Goal: Task Accomplishment & Management: Manage account settings

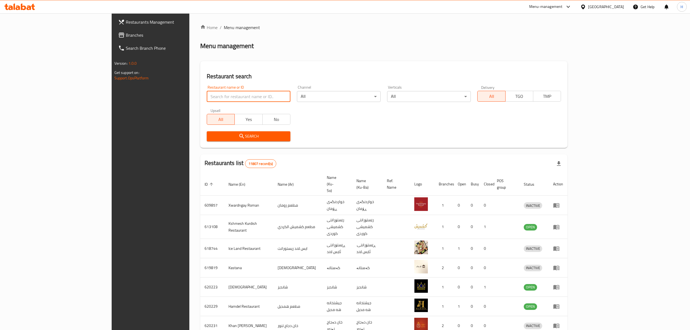
click at [211, 98] on input "search" at bounding box center [249, 96] width 84 height 11
type input "friends burger"
click button "Search" at bounding box center [249, 136] width 84 height 10
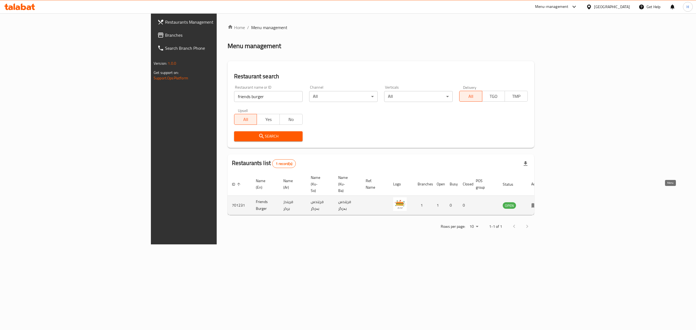
click at [537, 203] on icon "enhanced table" at bounding box center [534, 205] width 6 height 5
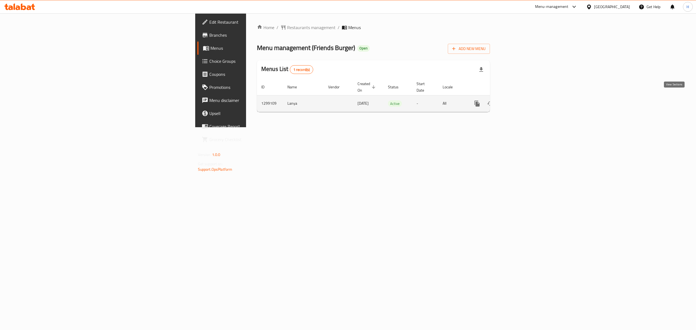
click at [519, 100] on icon "enhanced table" at bounding box center [516, 103] width 7 height 7
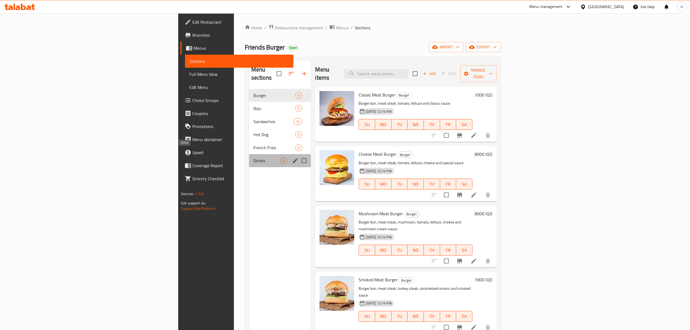
click at [253, 157] on span "Drinks" at bounding box center [266, 160] width 27 height 7
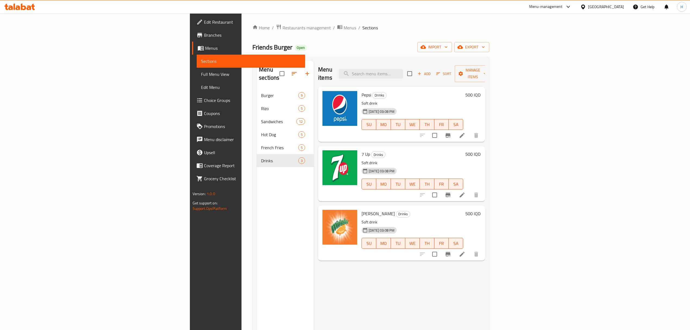
click at [481, 91] on h6 "500 IQD" at bounding box center [472, 95] width 15 height 8
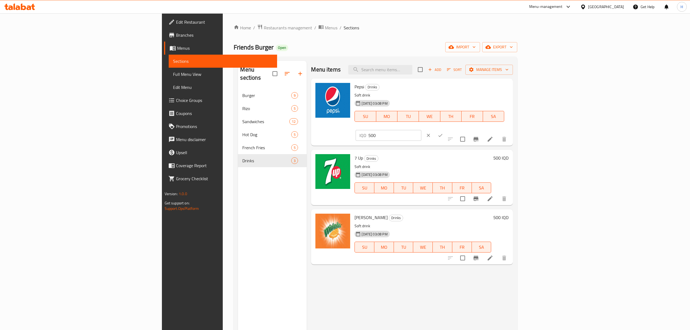
click at [421, 130] on input "500" at bounding box center [394, 135] width 53 height 11
type input "1000"
click at [443, 133] on icon "ok" at bounding box center [440, 135] width 5 height 5
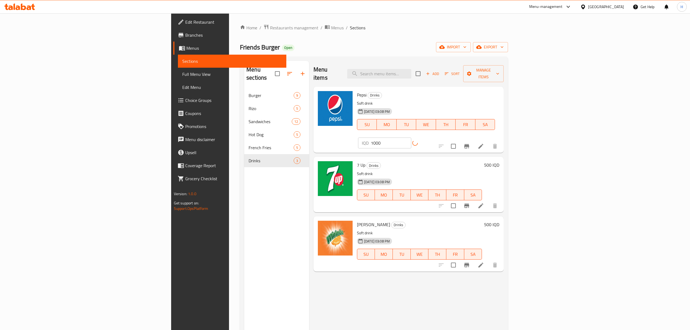
click at [499, 161] on h6 "500 IQD" at bounding box center [491, 165] width 15 height 8
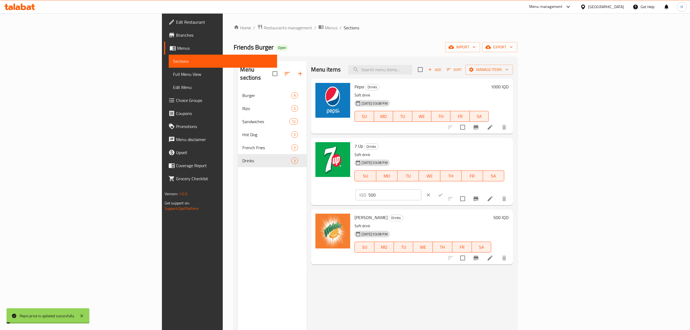
click at [421, 189] on input "500" at bounding box center [394, 194] width 53 height 11
paste input "10"
type input "1000"
click at [446, 189] on button "ok" at bounding box center [440, 195] width 12 height 12
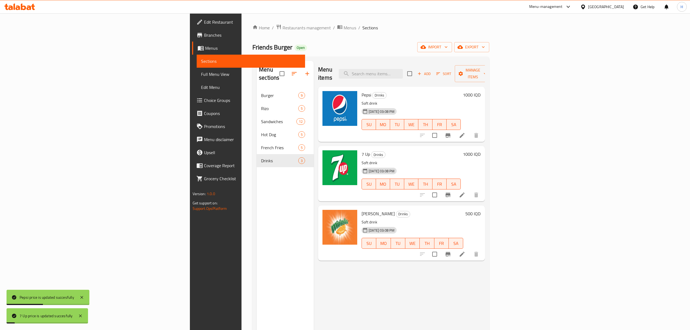
click at [481, 210] on h6 "500 IQD" at bounding box center [472, 214] width 15 height 8
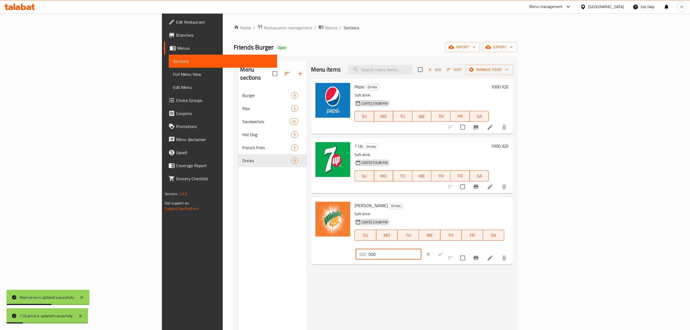
click at [421, 249] on input "500" at bounding box center [394, 254] width 53 height 11
paste input "10"
type input "1000"
click at [443, 251] on icon "ok" at bounding box center [440, 253] width 5 height 5
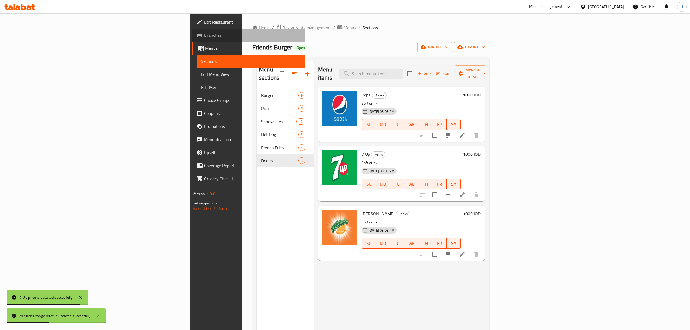
click at [204, 33] on span "Branches" at bounding box center [252, 35] width 97 height 7
